Goal: Information Seeking & Learning: Learn about a topic

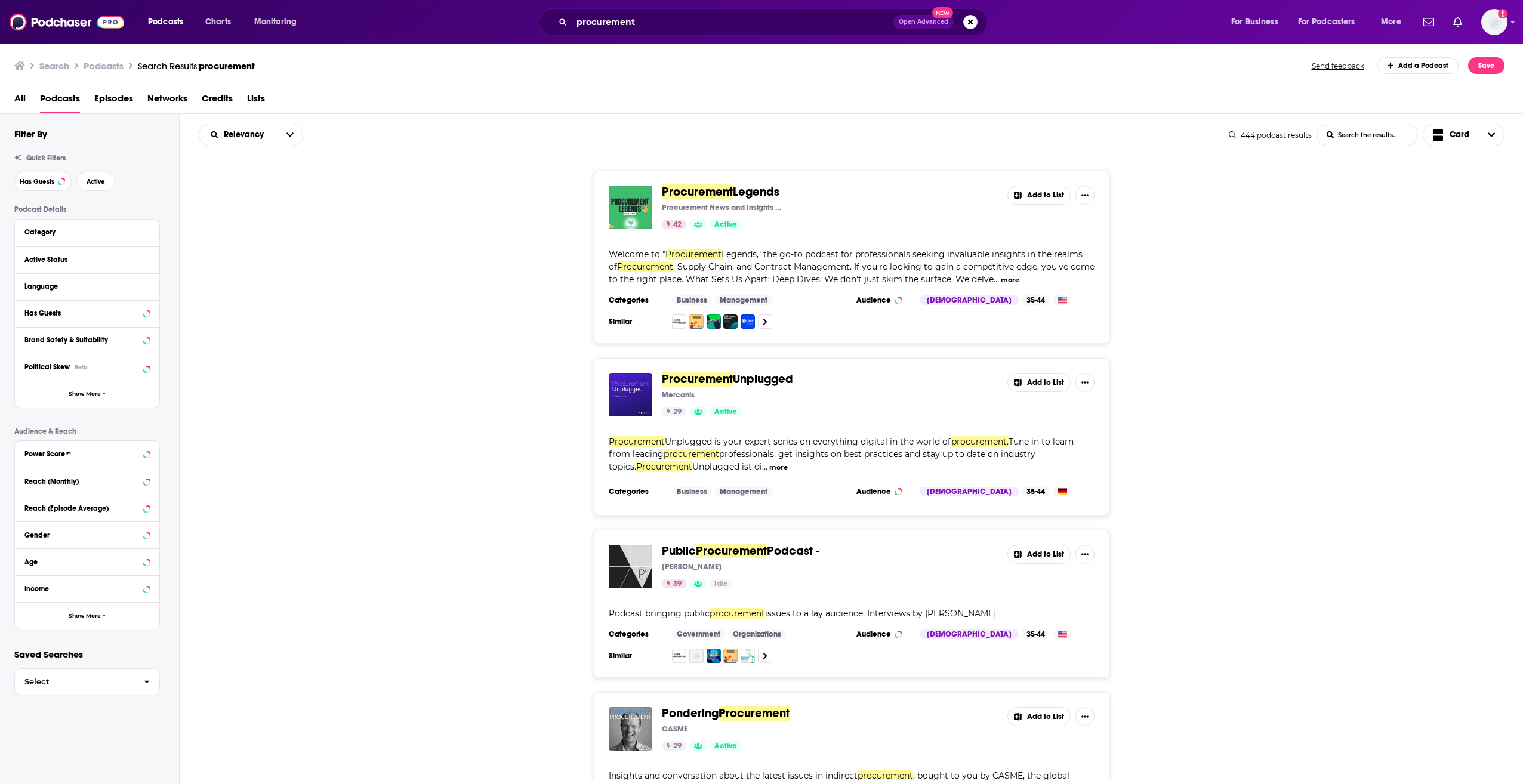
click at [458, 20] on div "Podcasts Charts Monitoring procurement Open Advanced New For Business For Podca…" at bounding box center [762, 22] width 1523 height 44
click at [458, 20] on div "Podcasts Charts Monitoring procurement Open Advanced New For Business For Podca…" at bounding box center [762, 22] width 1523 height 44
click at [458, 20] on icon "Show profile menu" at bounding box center [1513, 21] width 5 height 7
click at [458, 22] on input "procurement" at bounding box center [733, 22] width 322 height 19
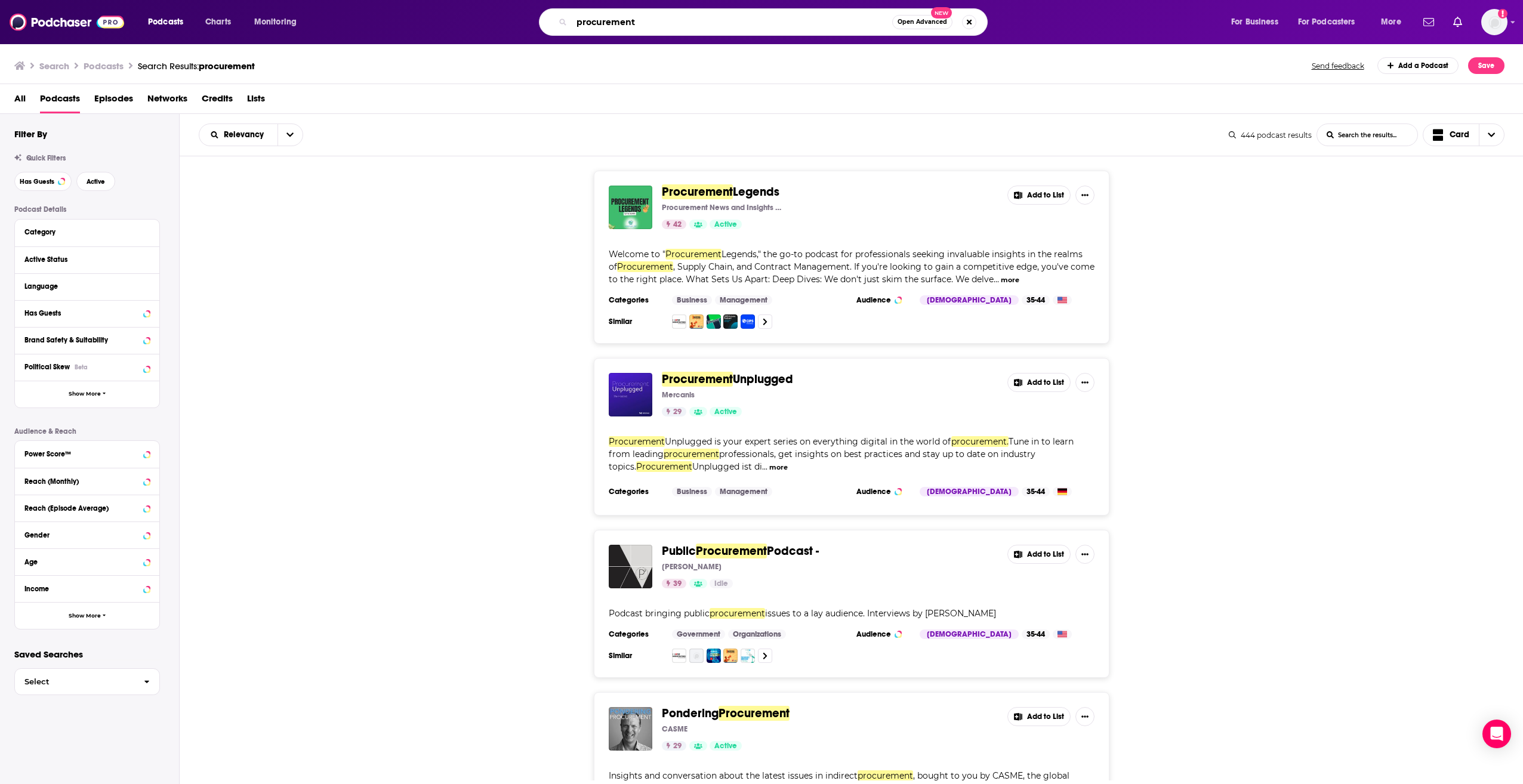
click at [458, 22] on input "procurement" at bounding box center [732, 22] width 320 height 19
click at [458, 21] on input "procurement" at bounding box center [732, 22] width 320 height 19
type input "[PERSON_NAME] business daily"
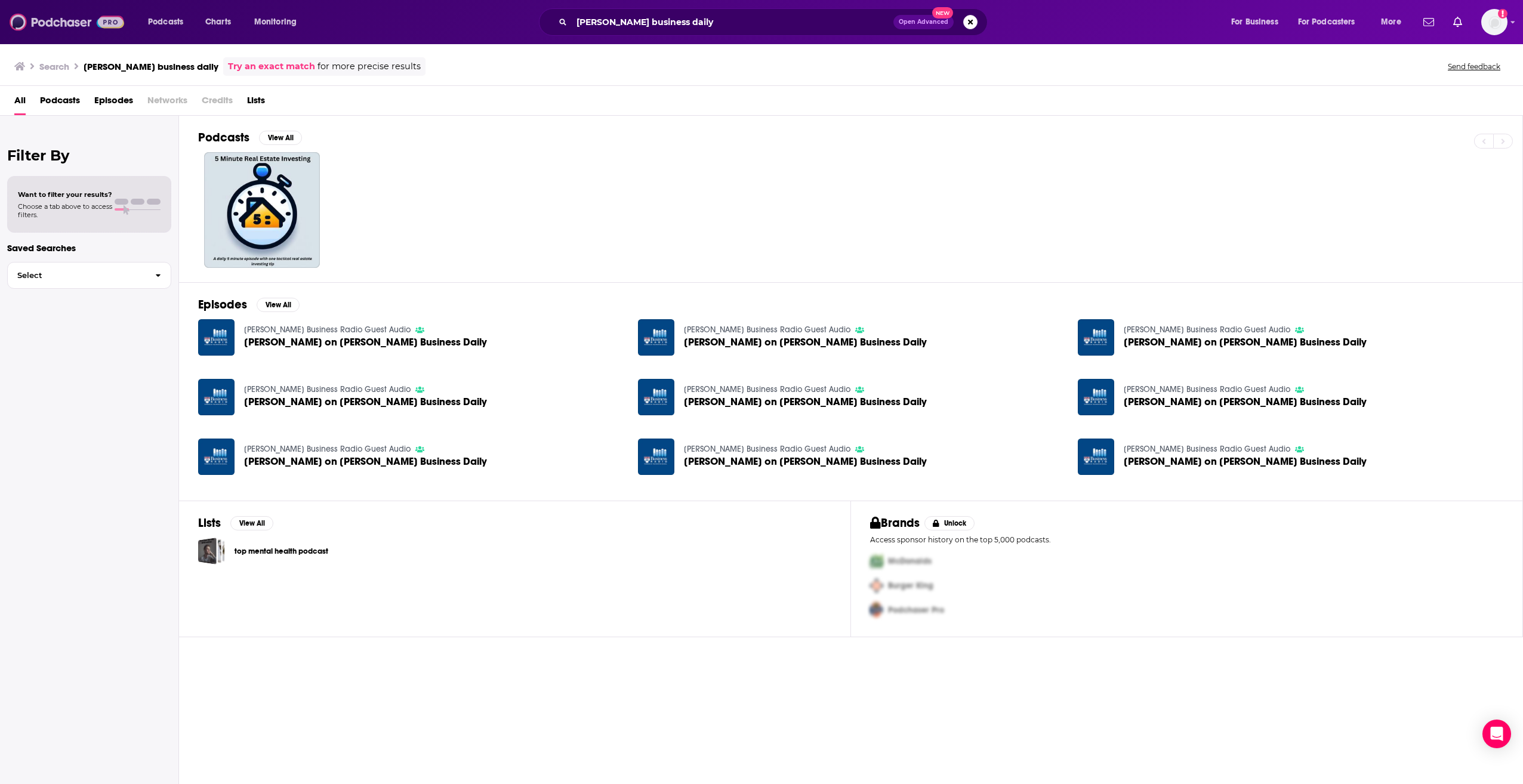
click at [58, 16] on img at bounding box center [67, 22] width 115 height 23
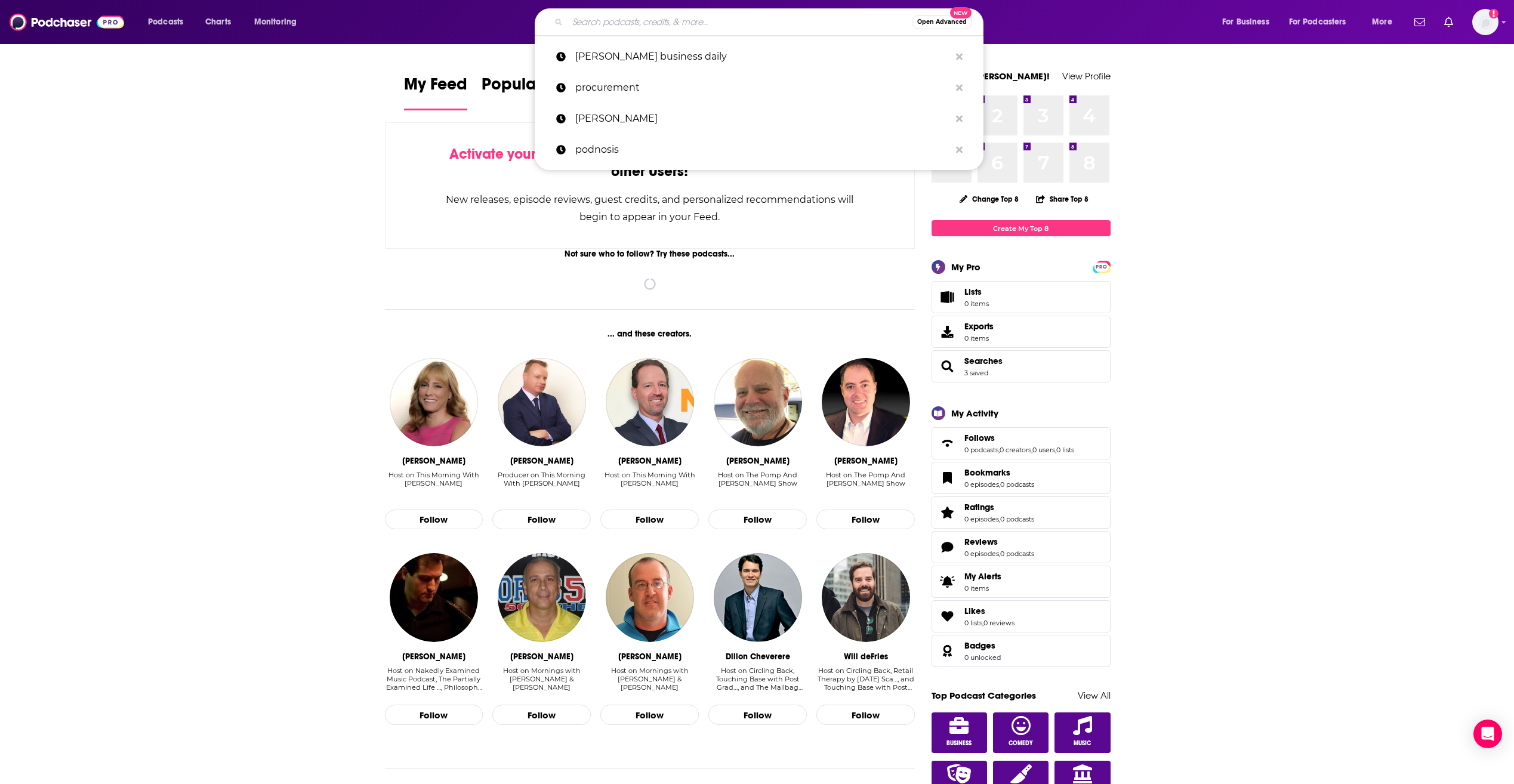
click at [458, 23] on input "Search podcasts, credits, & more..." at bounding box center [739, 22] width 344 height 19
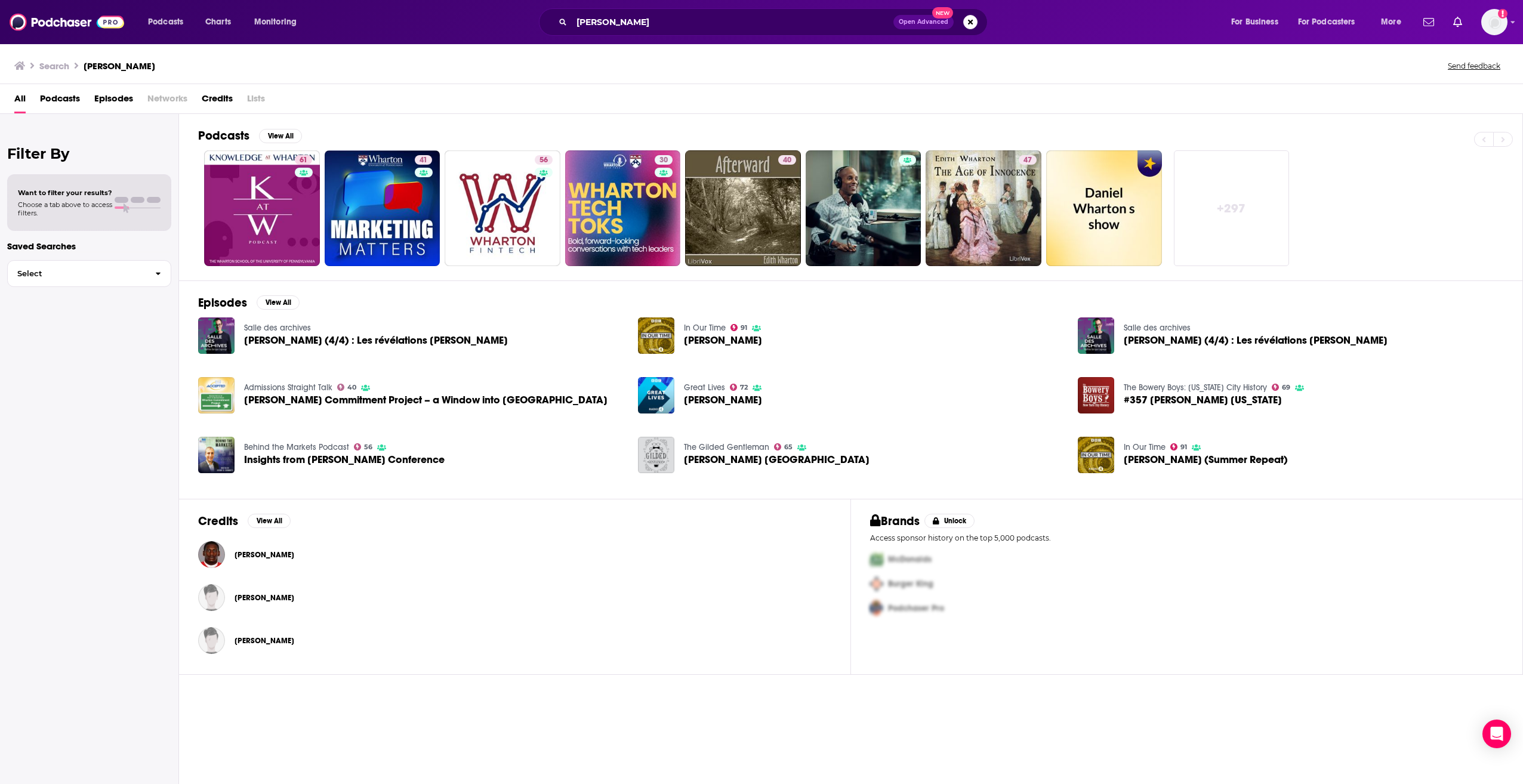
click at [458, 215] on link "+ 297" at bounding box center [1232, 208] width 116 height 116
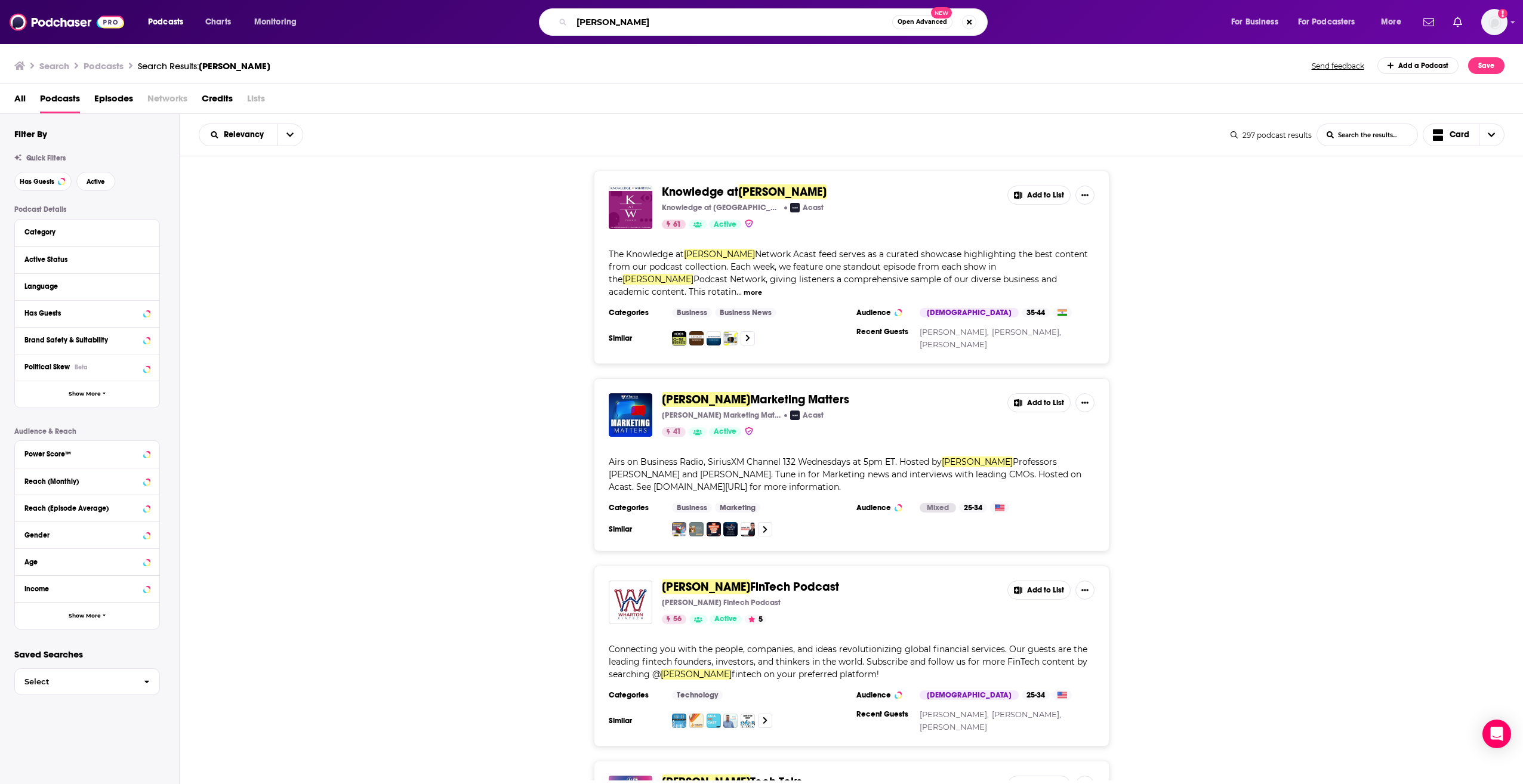
drag, startPoint x: 634, startPoint y: 23, endPoint x: 537, endPoint y: 28, distance: 97.1
click at [458, 28] on div "[PERSON_NAME] Open Advanced New" at bounding box center [775, 22] width 887 height 28
type input "this week in business"
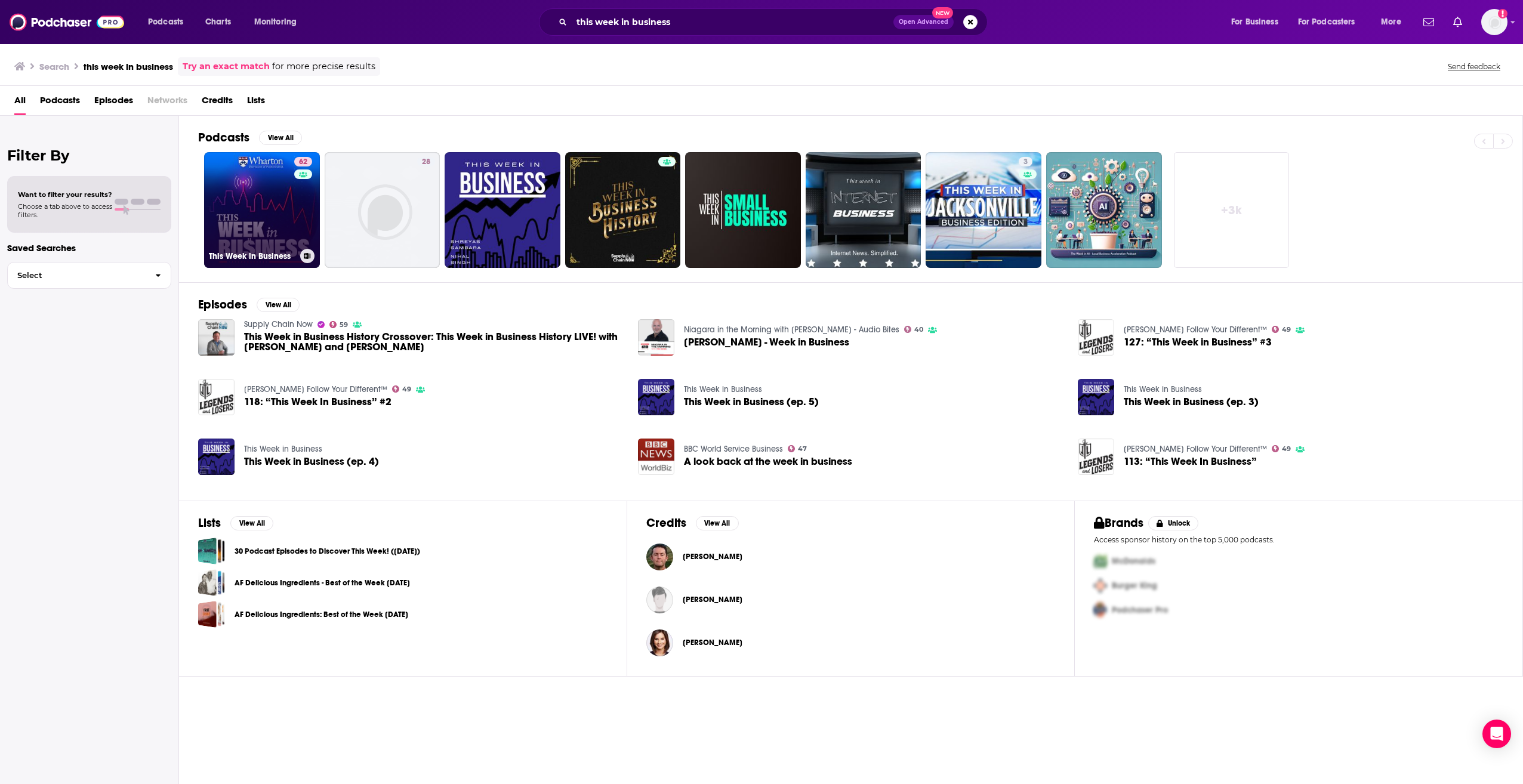
click at [283, 225] on link "62 This Week in Business" at bounding box center [262, 210] width 116 height 116
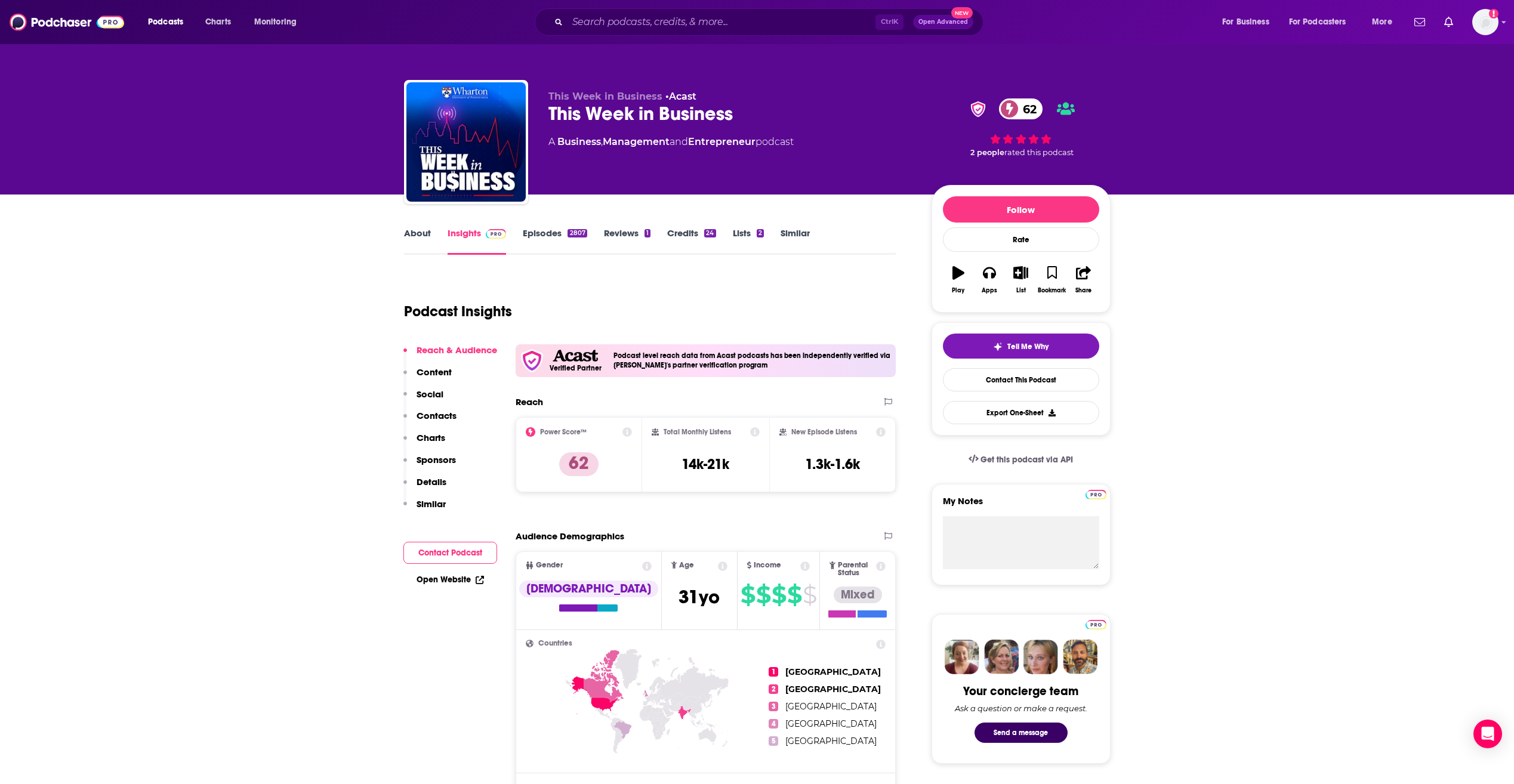
click at [410, 232] on link "About" at bounding box center [417, 241] width 27 height 28
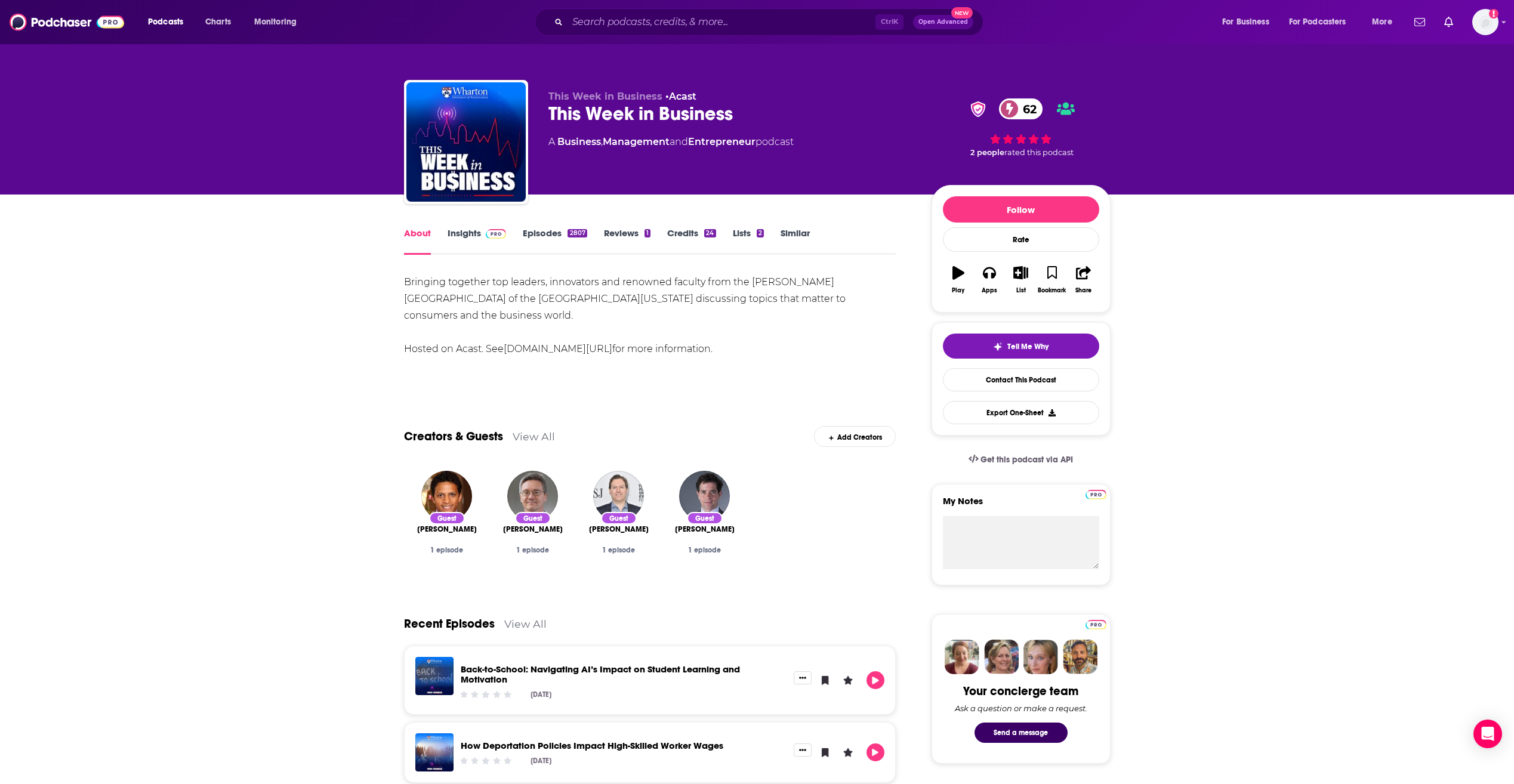
click at [458, 235] on link "Insights" at bounding box center [477, 241] width 59 height 28
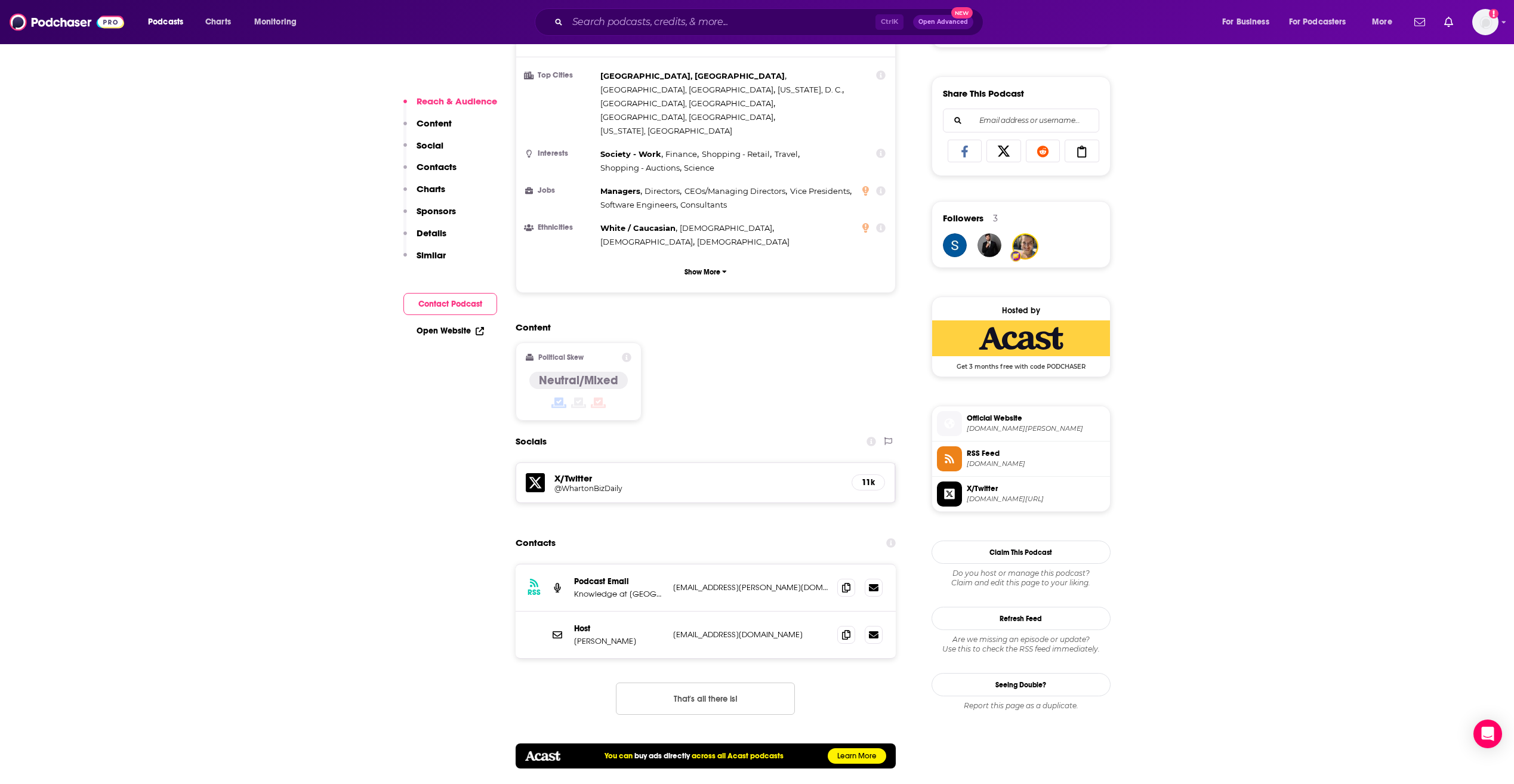
scroll to position [836, 0]
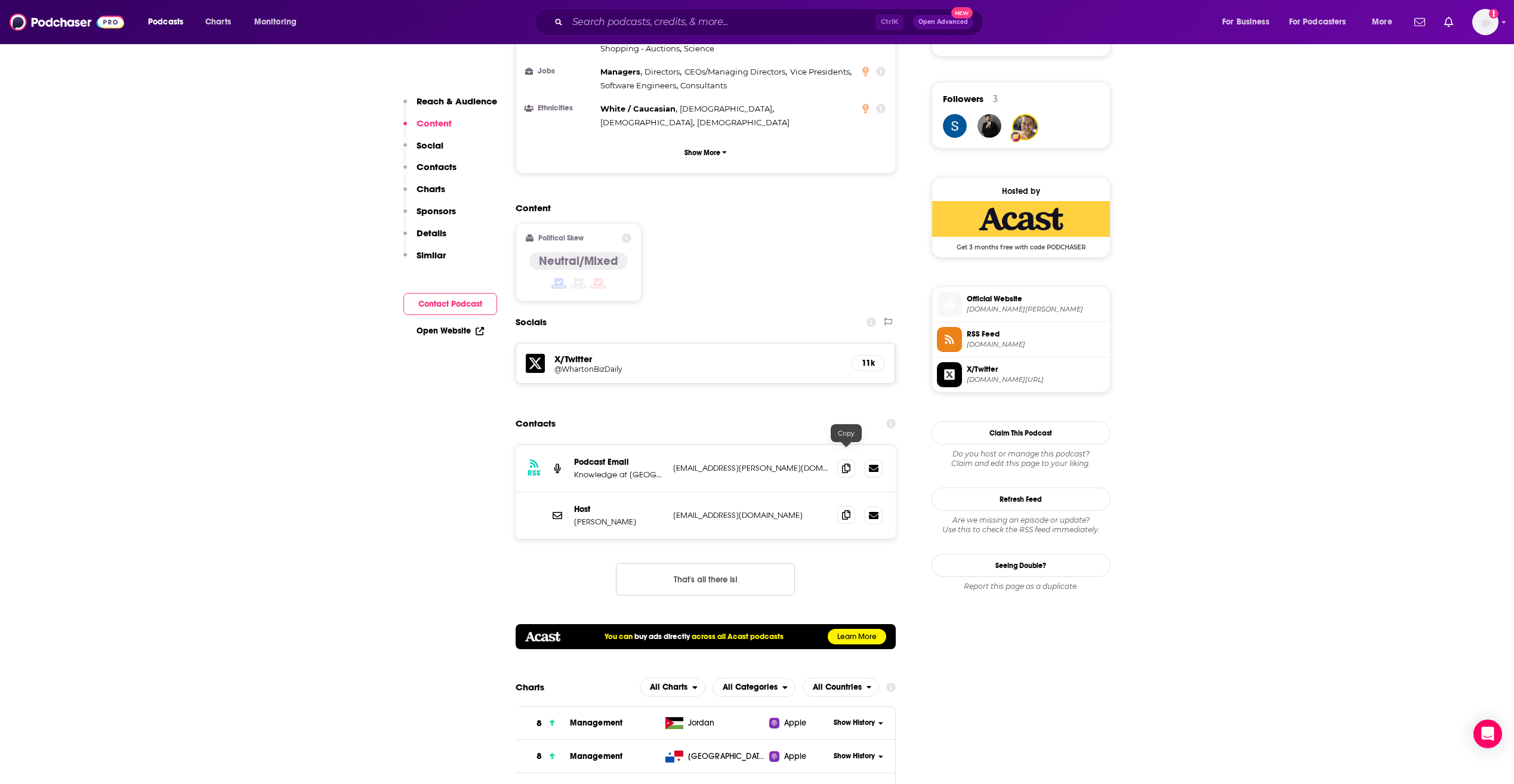
click at [458, 235] on icon at bounding box center [846, 515] width 8 height 9
